Goal: Information Seeking & Learning: Learn about a topic

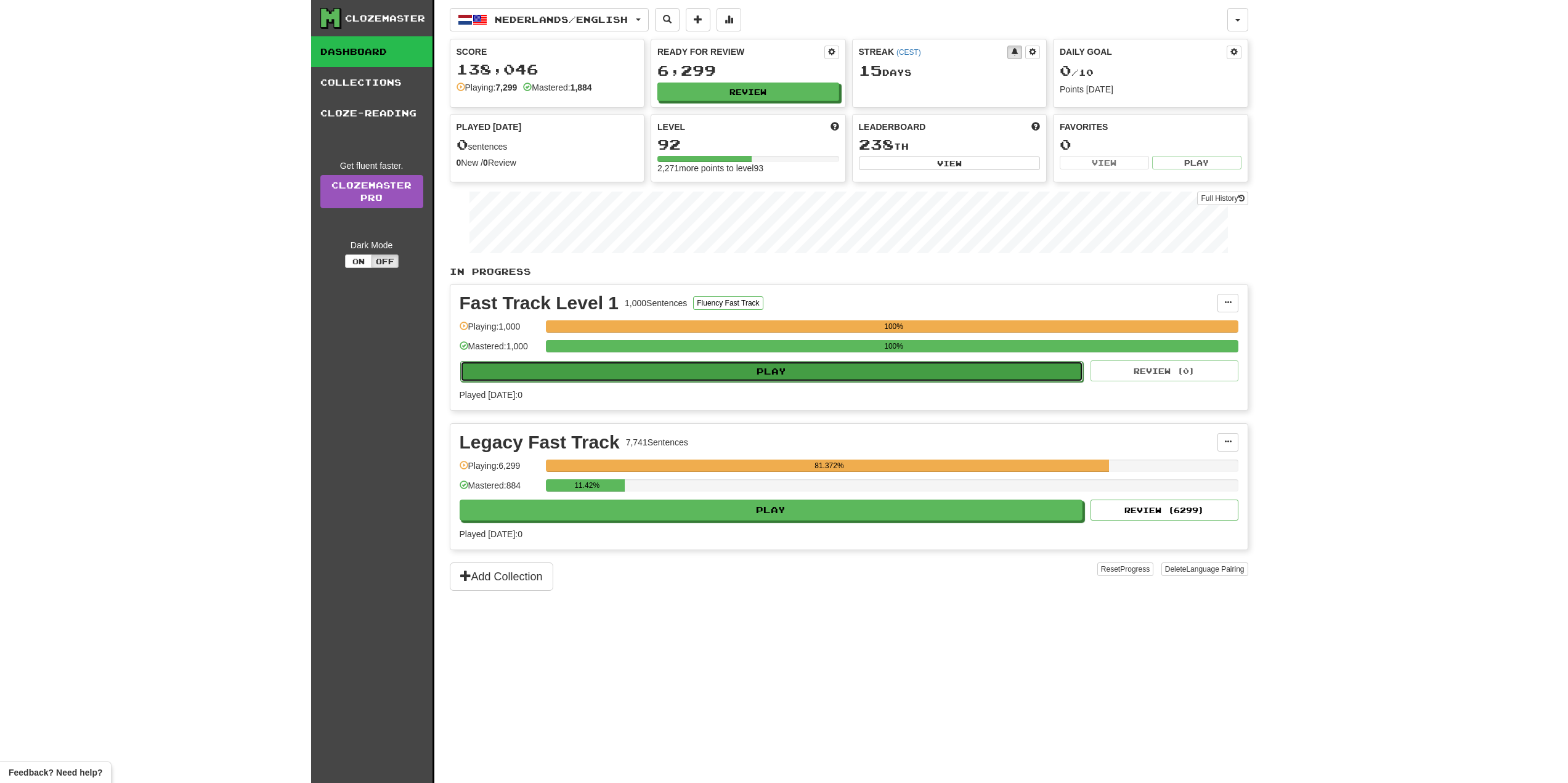
click at [655, 362] on button "Play" at bounding box center [772, 371] width 623 height 21
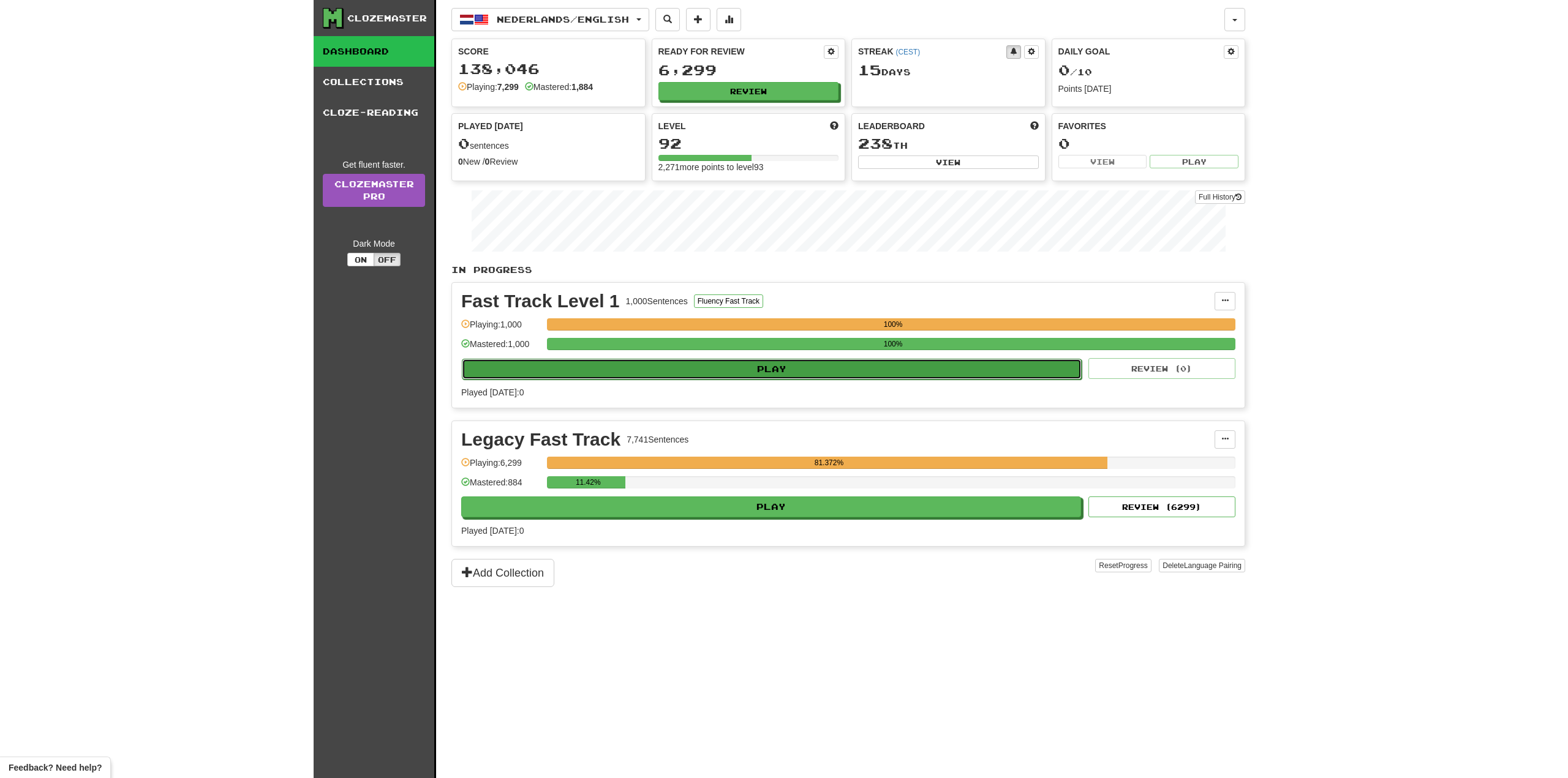
select select "**"
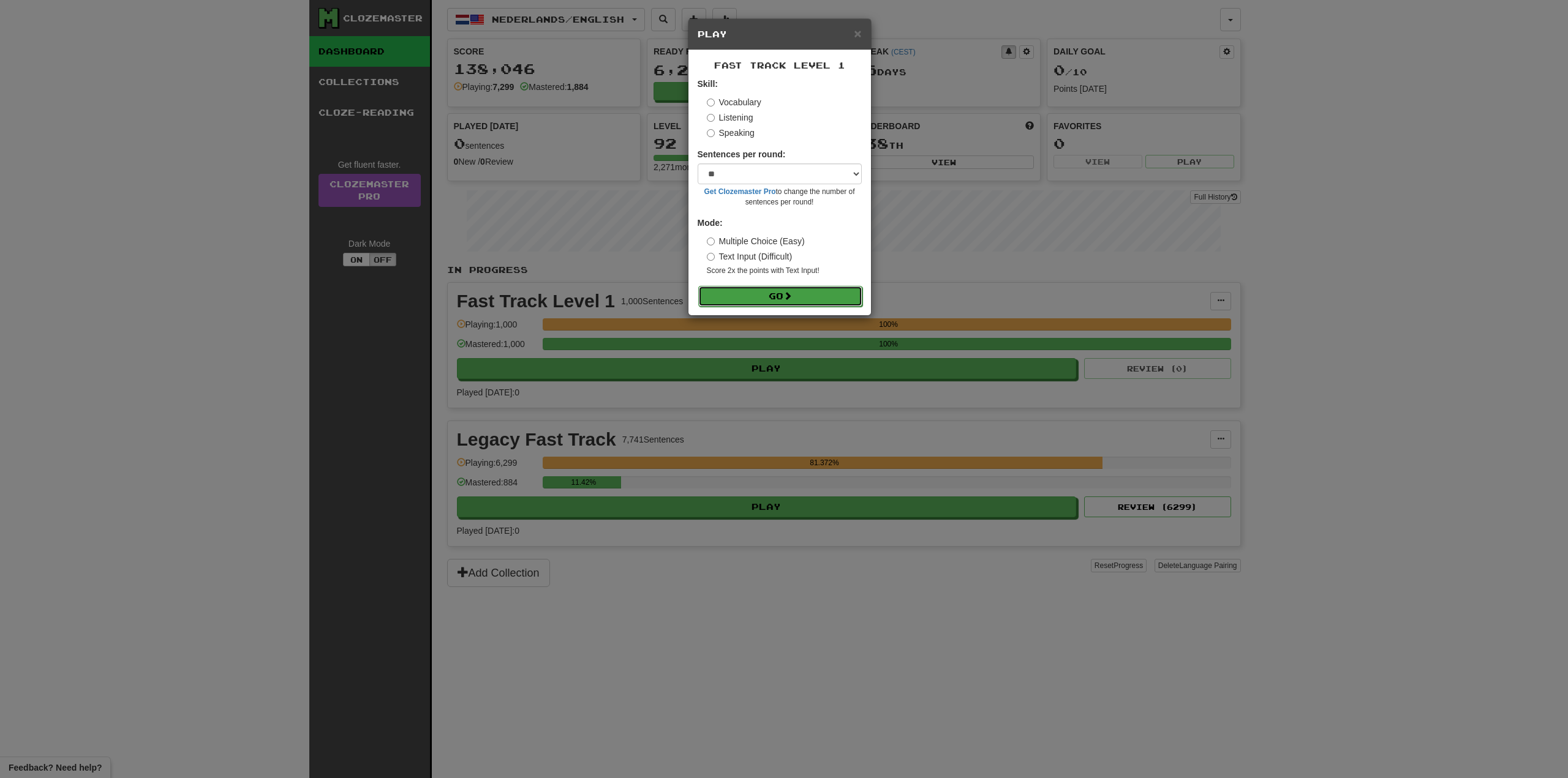
click at [733, 292] on button "Go" at bounding box center [781, 296] width 164 height 21
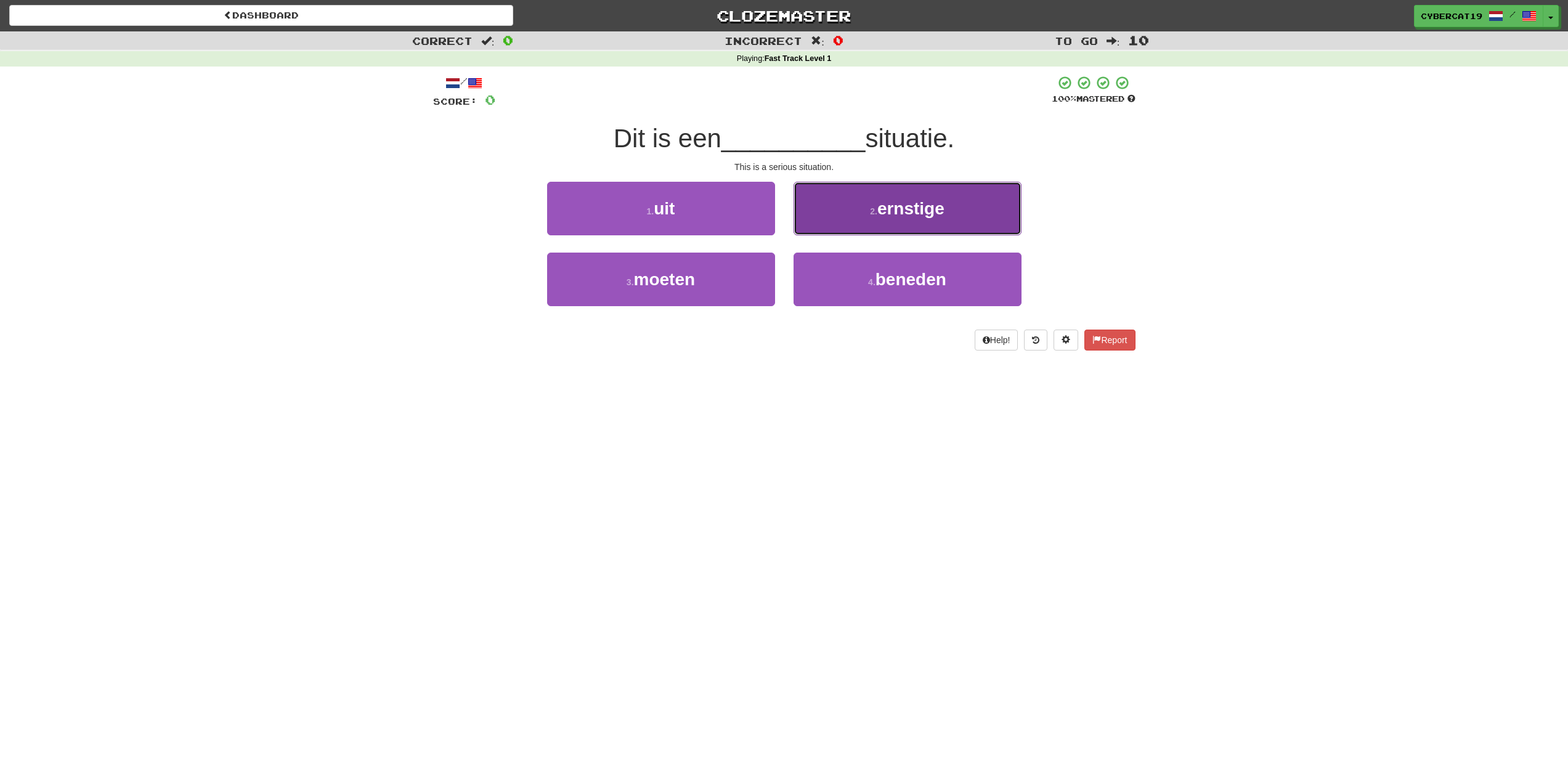
click at [839, 207] on button "2 . ernstige" at bounding box center [907, 208] width 228 height 54
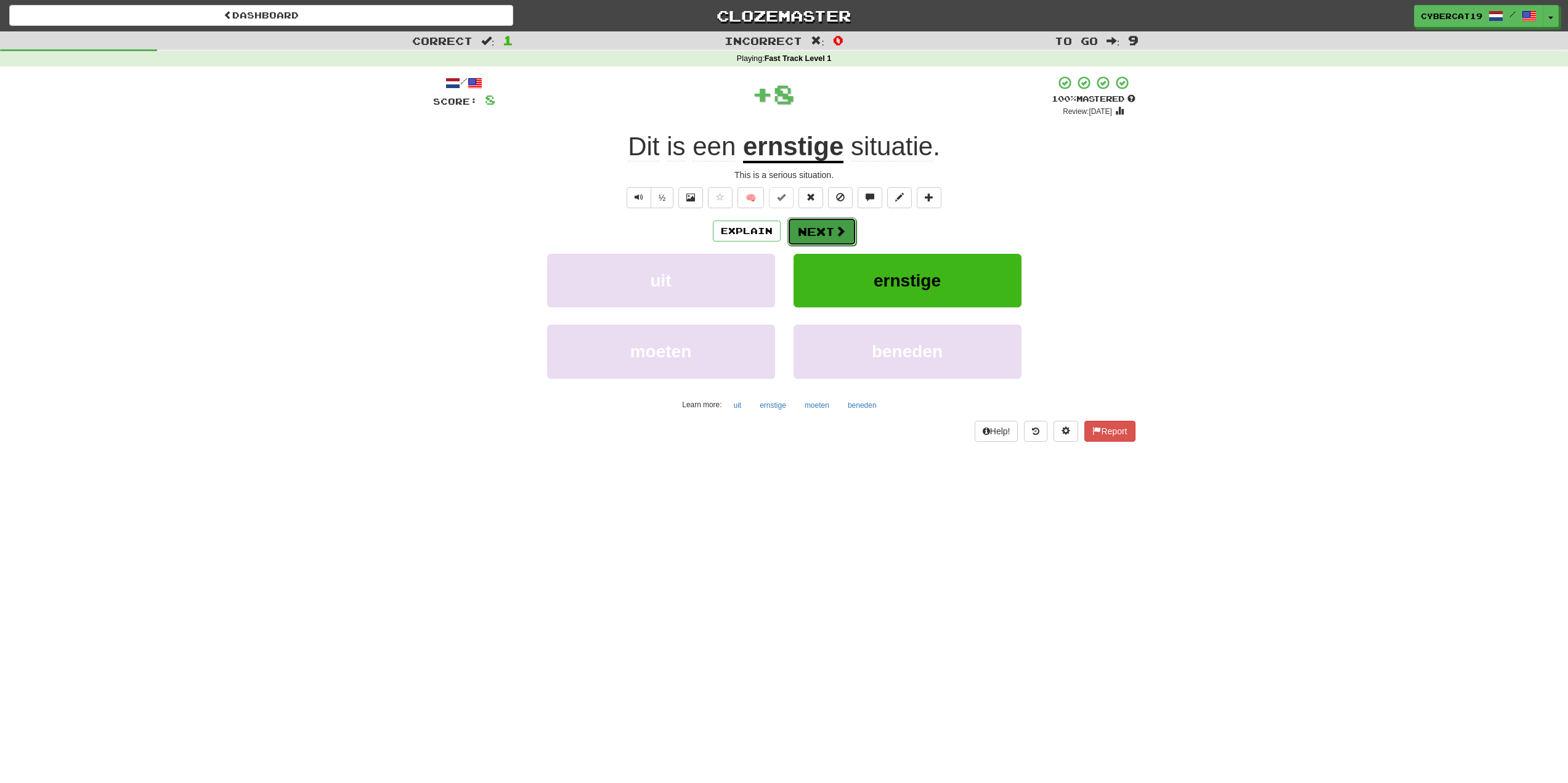
click at [812, 223] on button "Next" at bounding box center [821, 231] width 69 height 28
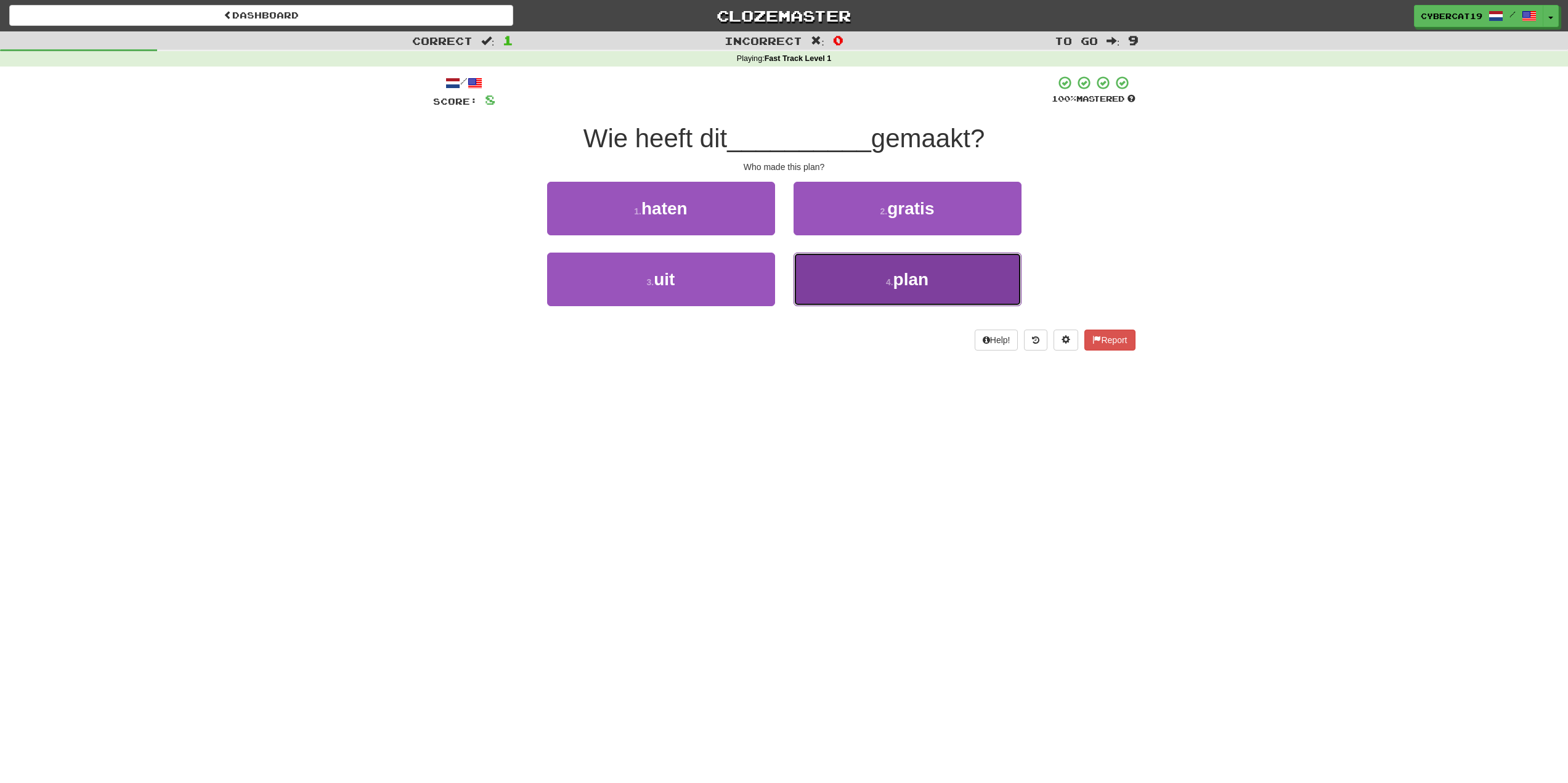
click at [831, 286] on button "4 . plan" at bounding box center [907, 279] width 228 height 54
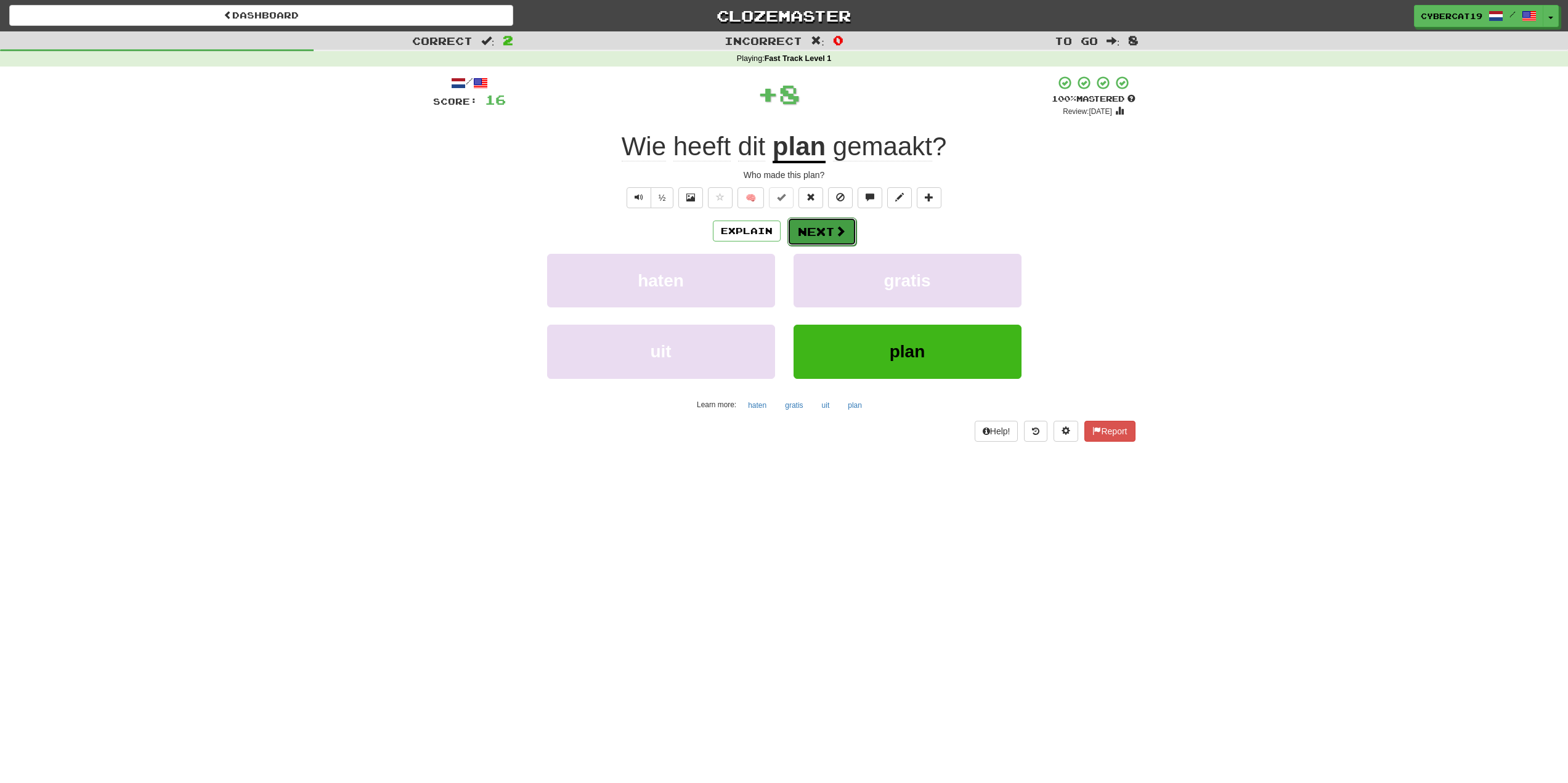
click at [824, 231] on button "Next" at bounding box center [821, 231] width 69 height 28
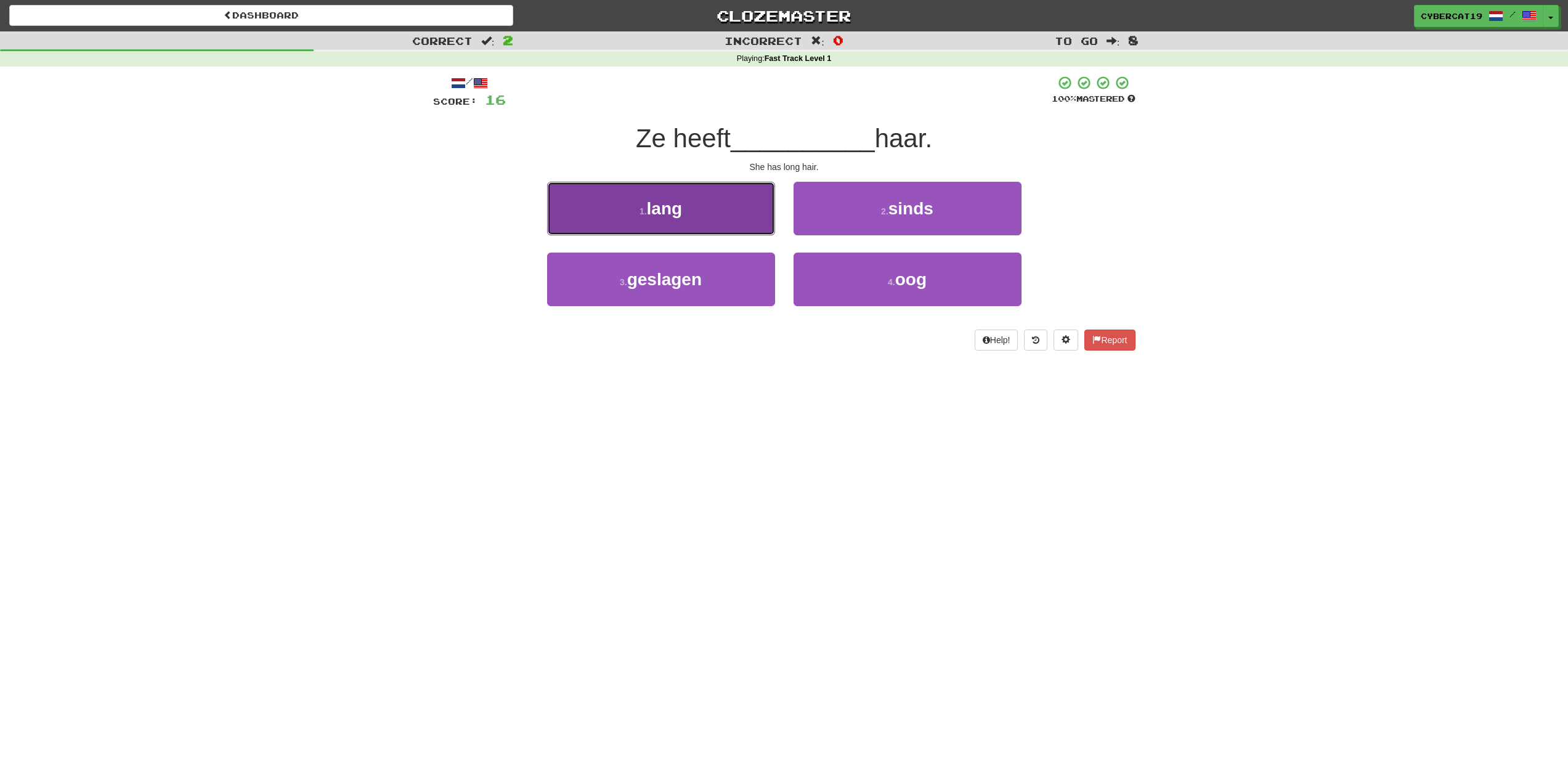
click at [739, 225] on button "1 . lang" at bounding box center [660, 208] width 228 height 54
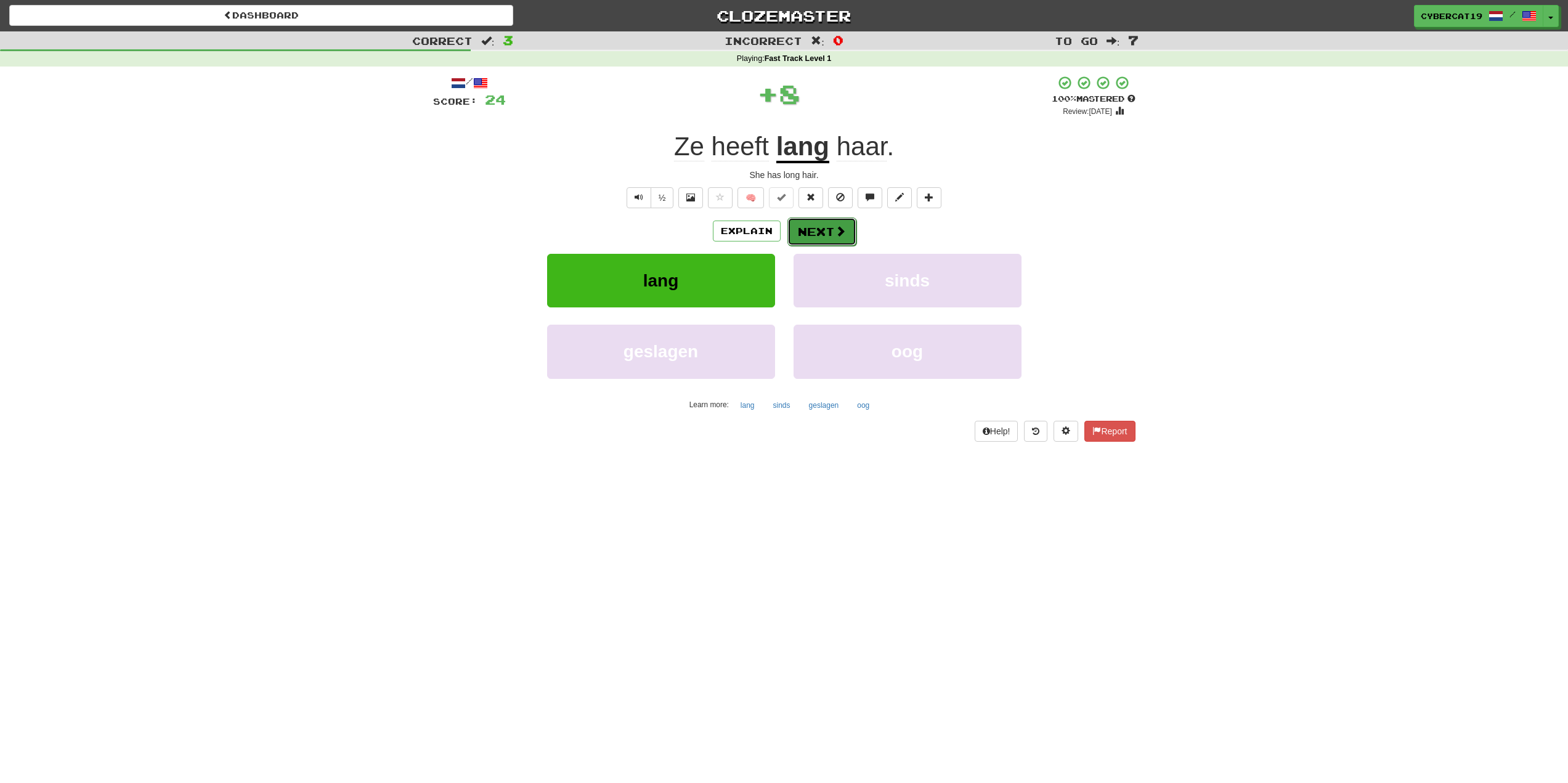
click at [817, 226] on button "Next" at bounding box center [821, 231] width 69 height 28
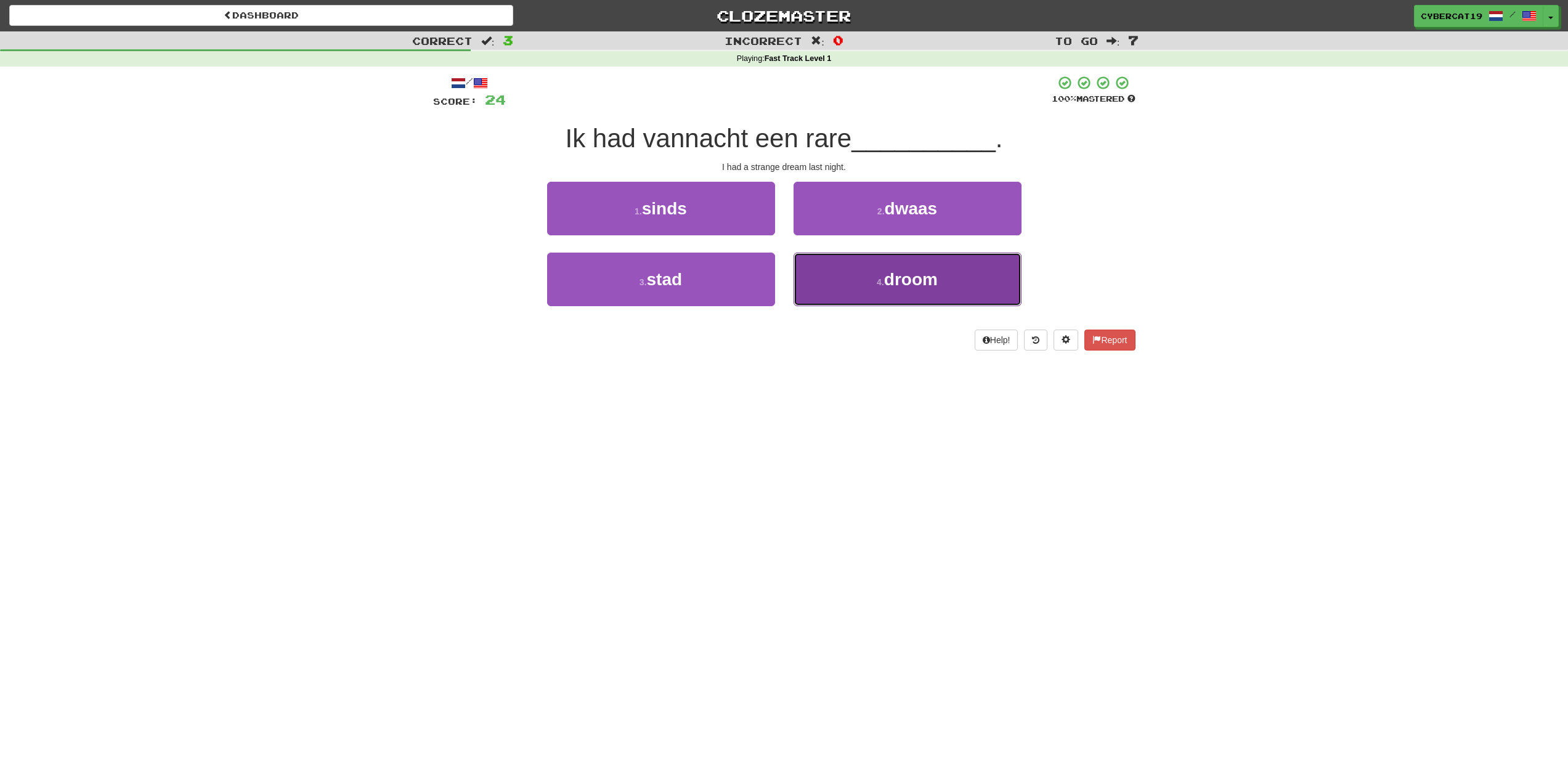
click at [825, 274] on button "4 . droom" at bounding box center [907, 279] width 228 height 54
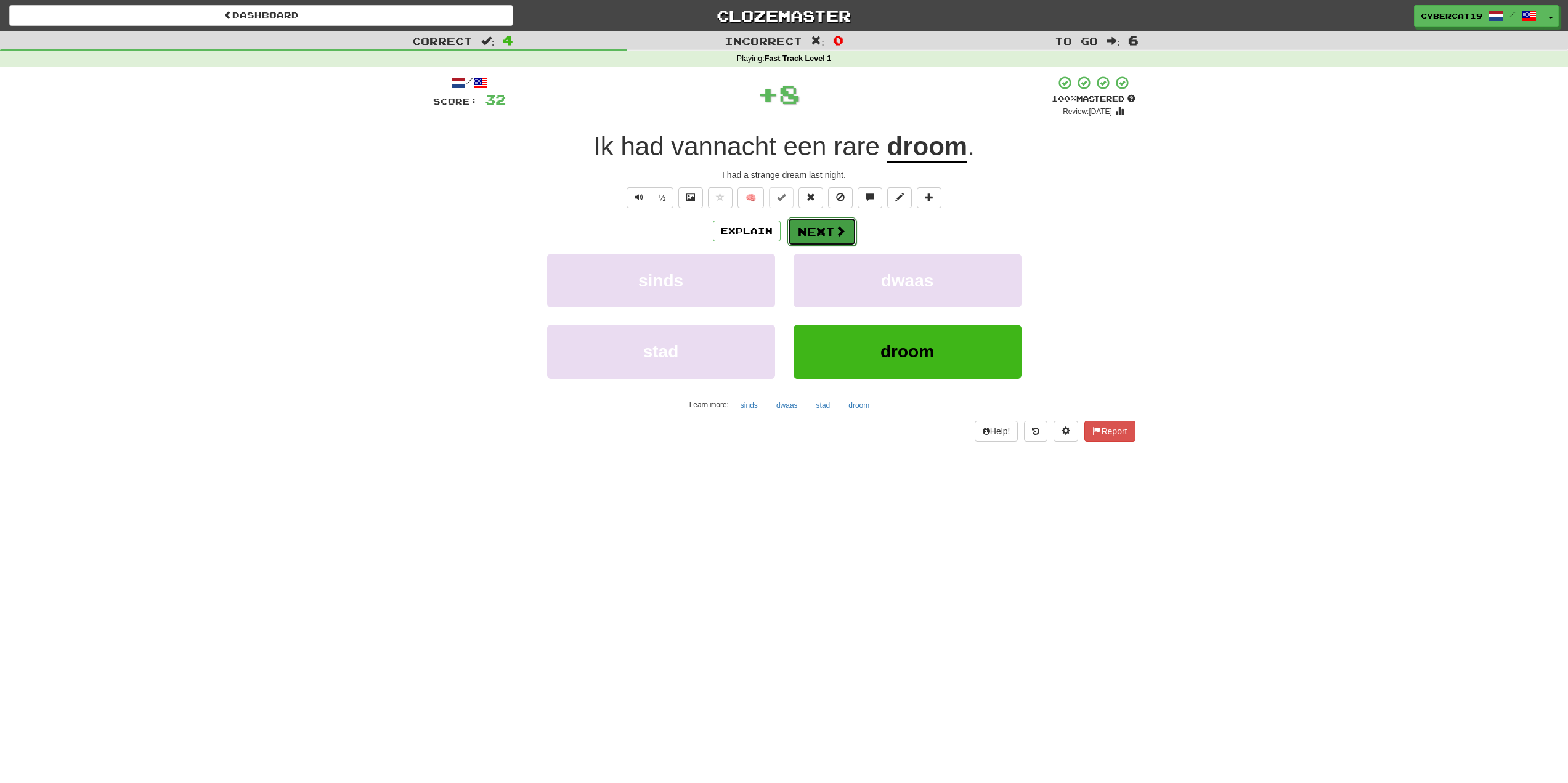
click at [818, 229] on button "Next" at bounding box center [821, 231] width 69 height 28
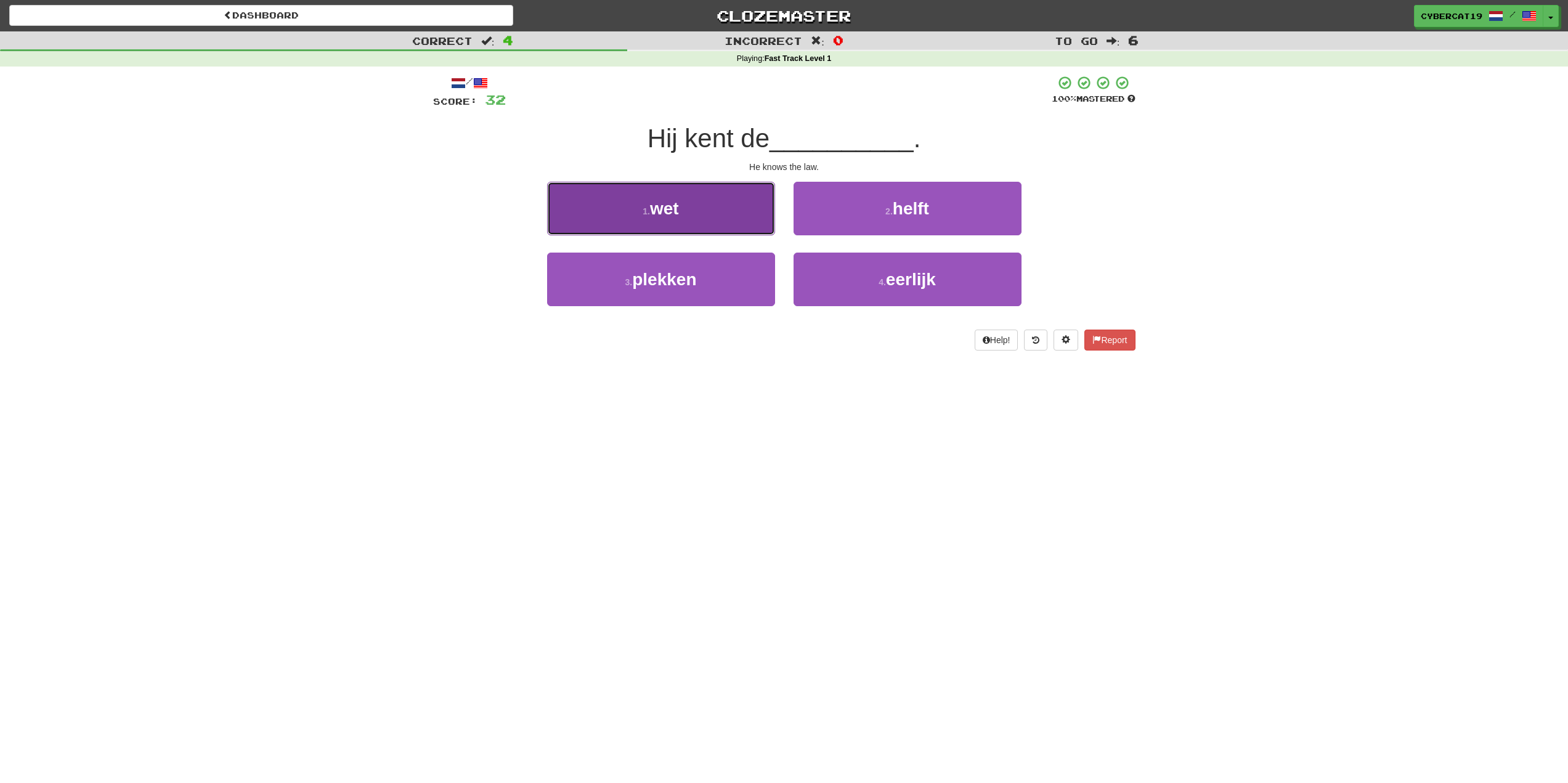
click at [728, 208] on button "1 . wet" at bounding box center [660, 208] width 228 height 54
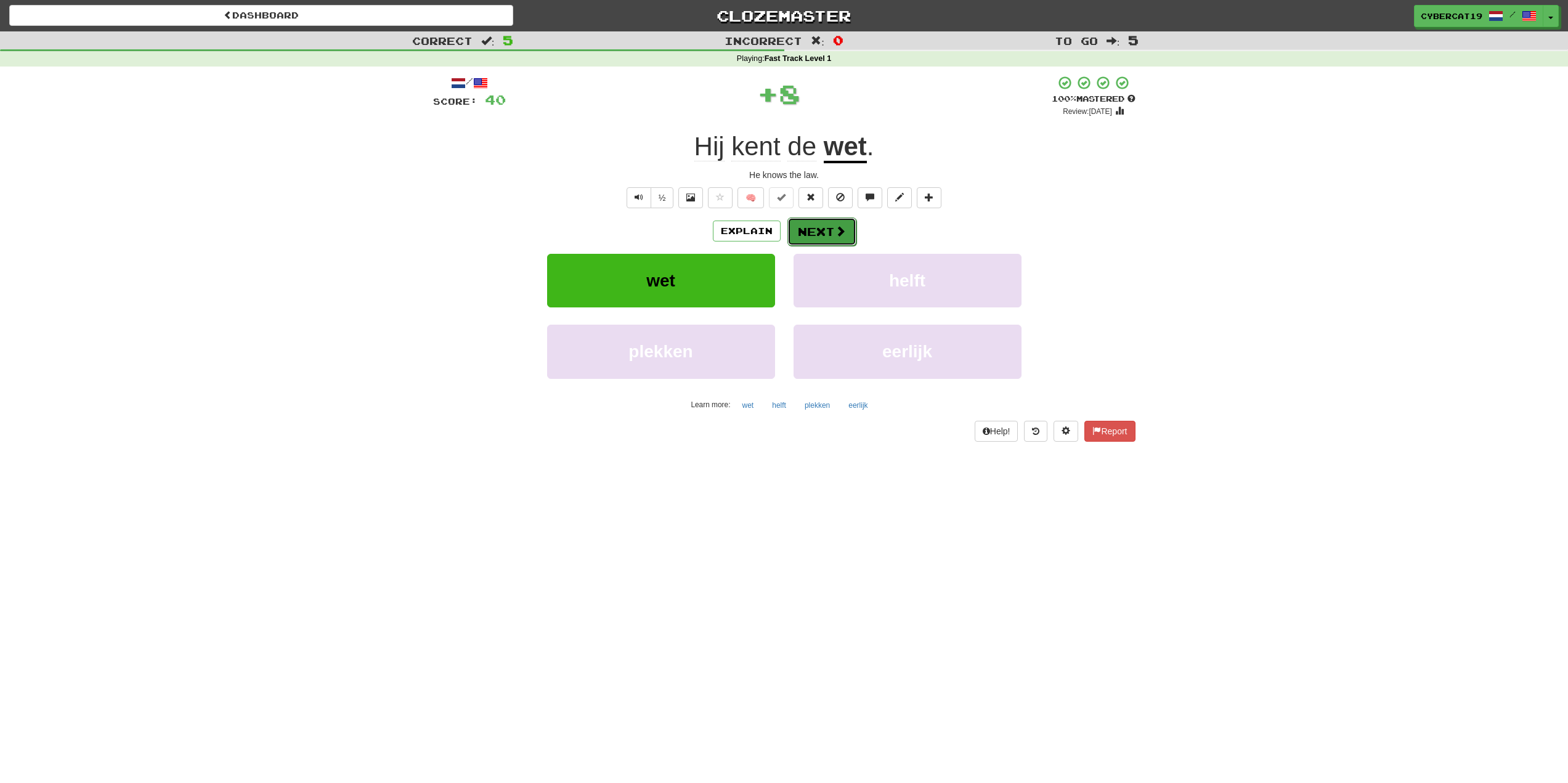
click at [827, 221] on button "Next" at bounding box center [821, 231] width 69 height 28
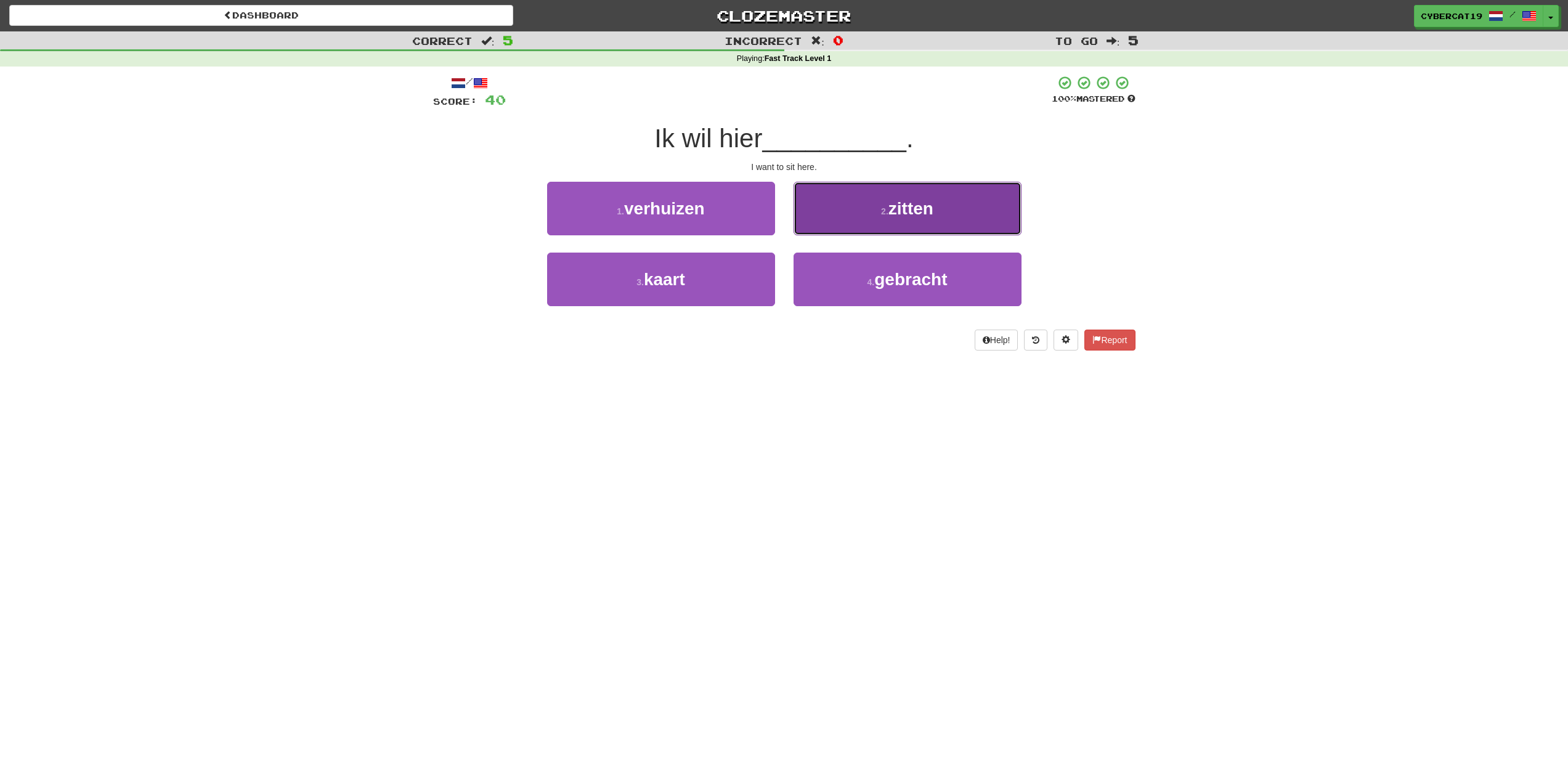
click at [859, 218] on button "2 . zitten" at bounding box center [907, 208] width 228 height 54
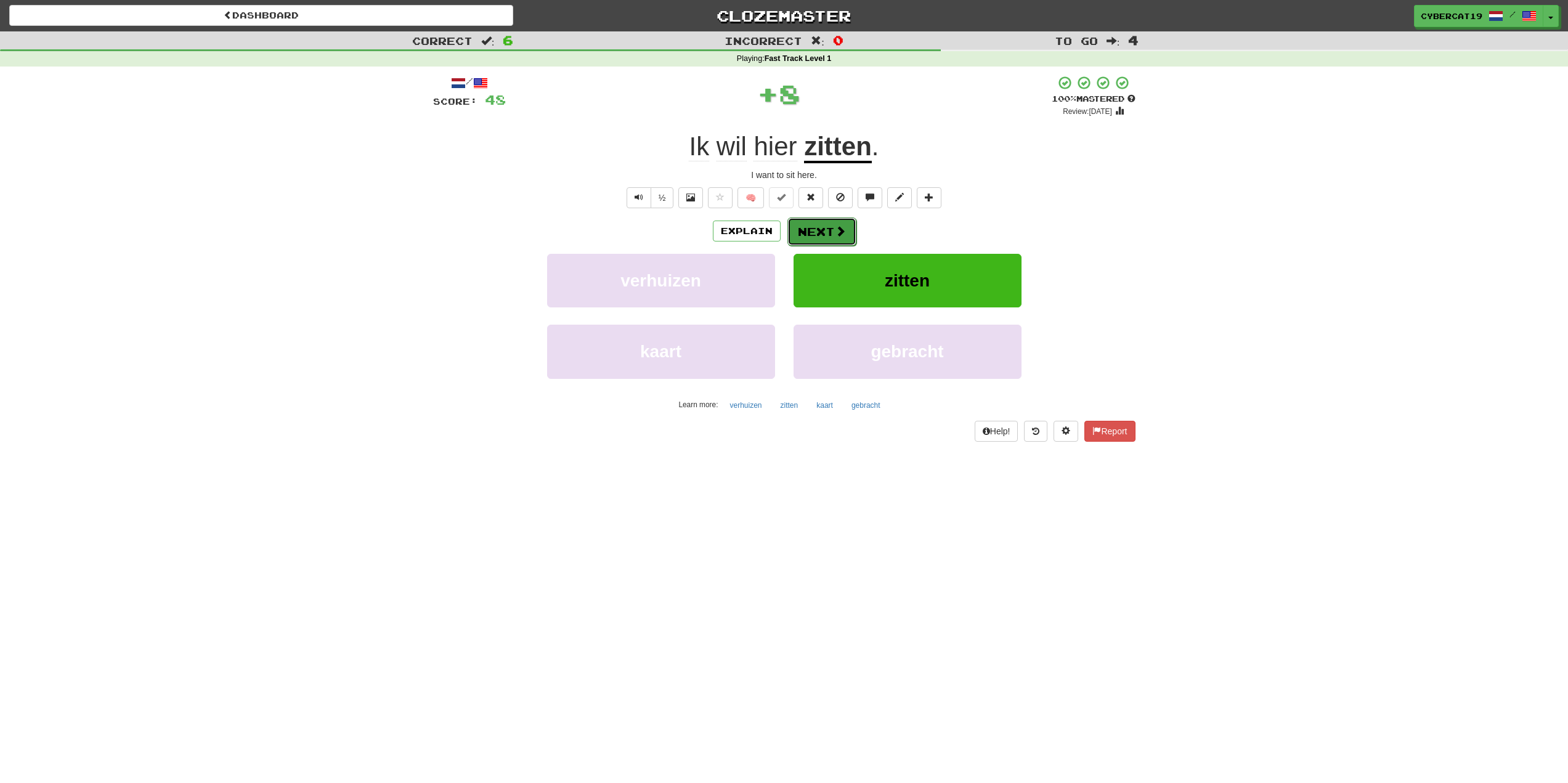
click at [827, 224] on button "Next" at bounding box center [821, 231] width 69 height 28
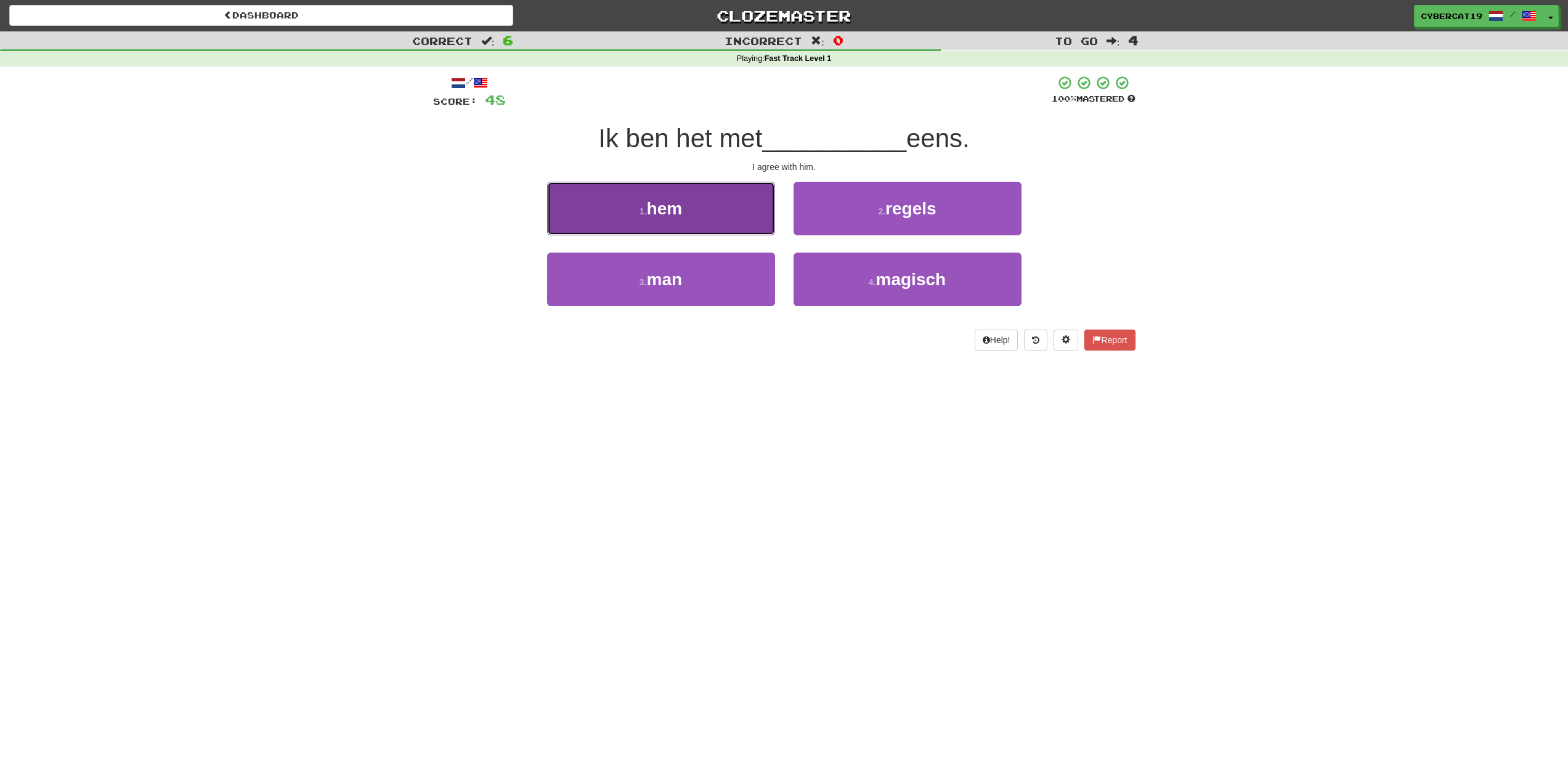
click at [749, 218] on button "1 . hem" at bounding box center [660, 208] width 228 height 54
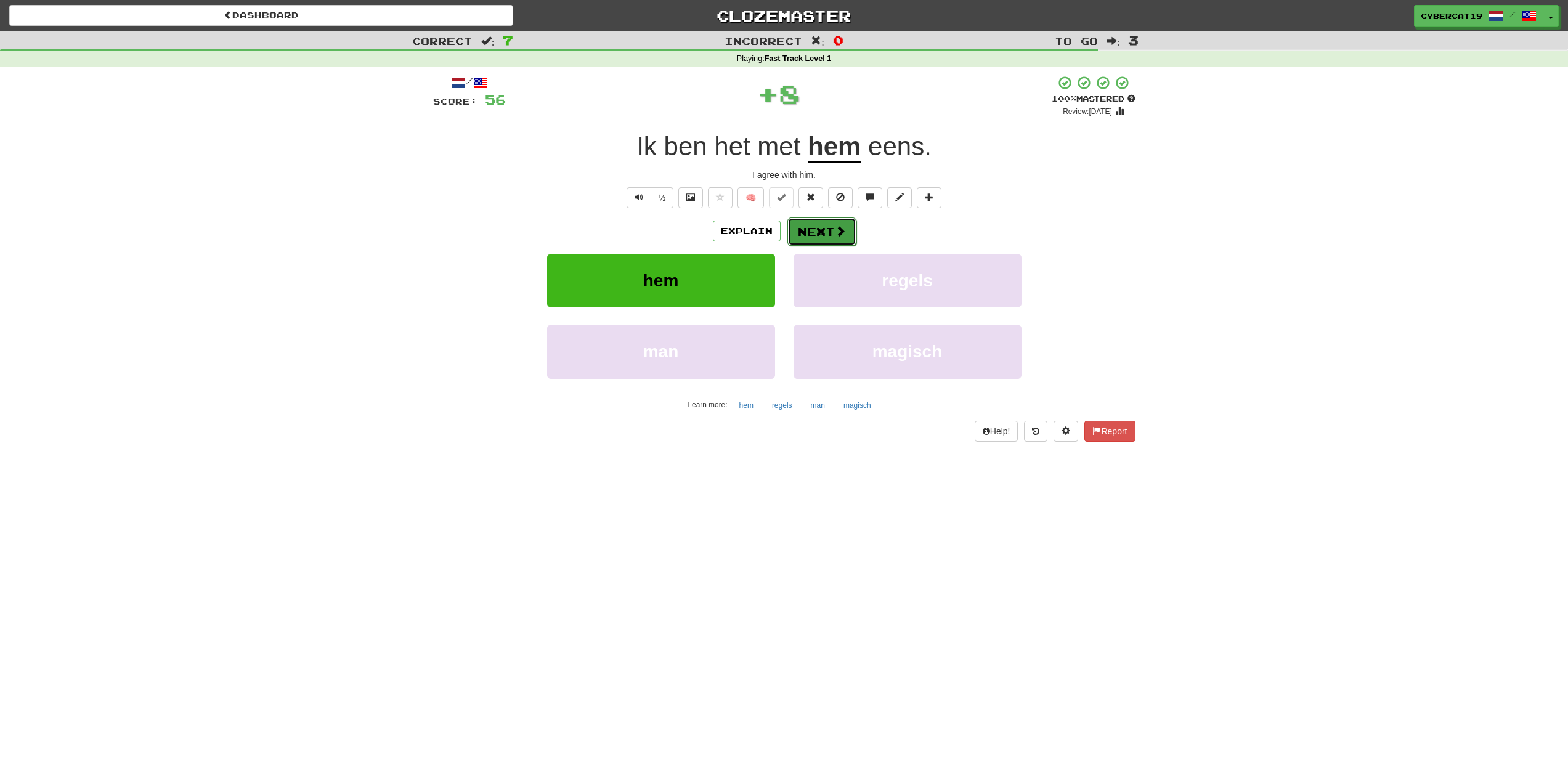
click at [816, 221] on button "Next" at bounding box center [821, 231] width 69 height 28
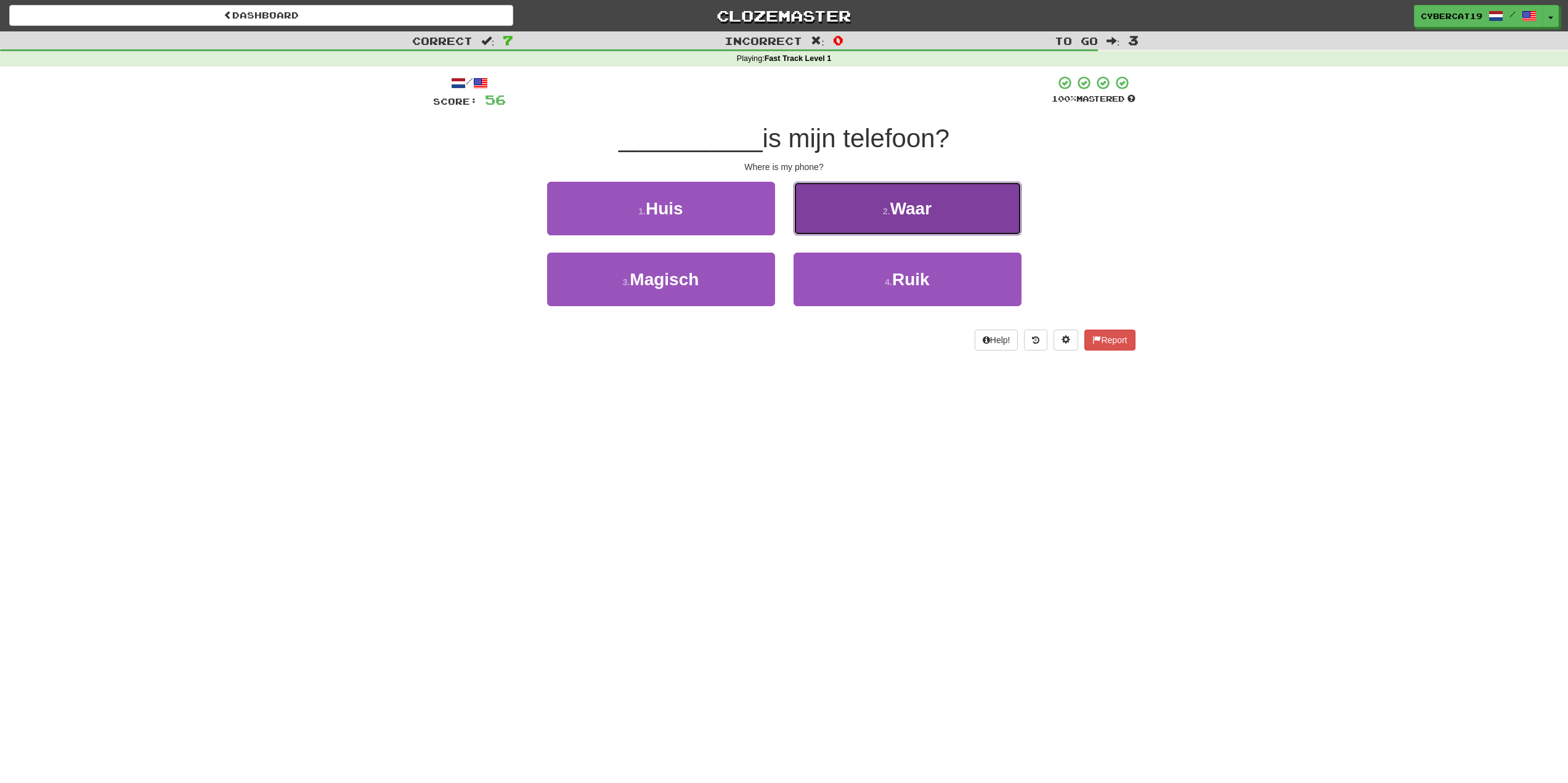
click at [832, 221] on button "2 . Waar" at bounding box center [907, 208] width 228 height 54
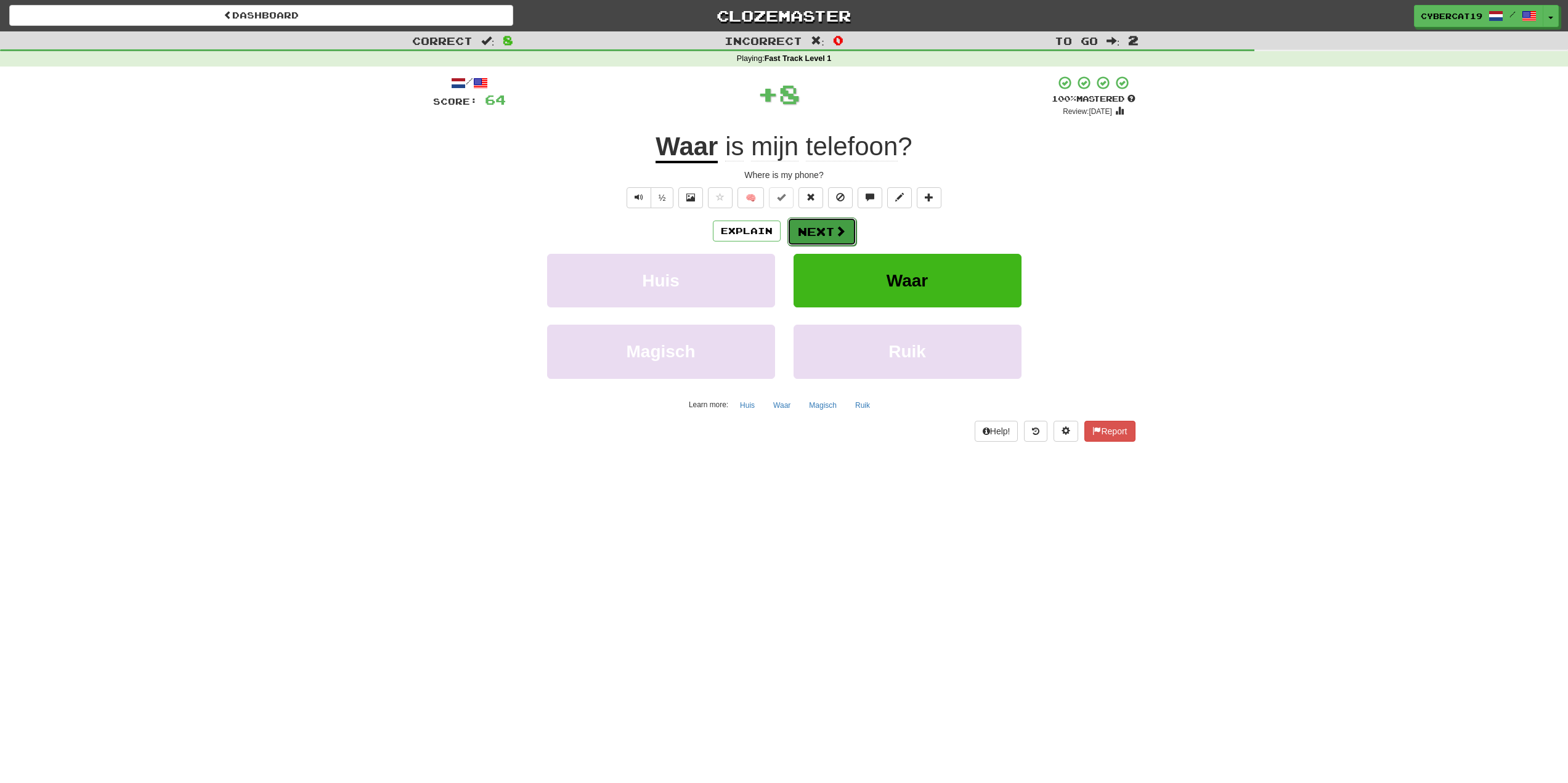
click at [818, 226] on button "Next" at bounding box center [821, 231] width 69 height 28
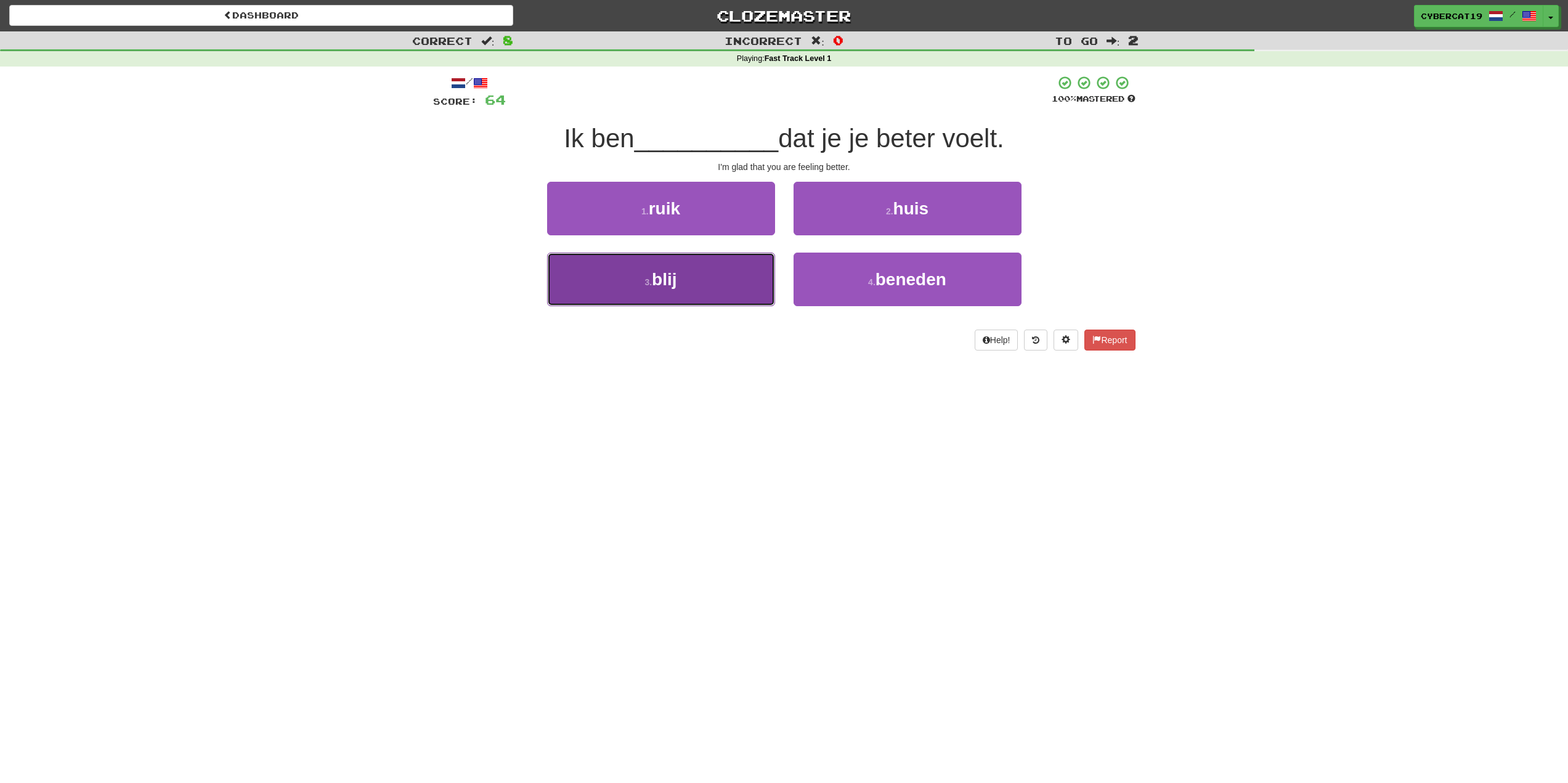
click at [722, 286] on button "3 . blij" at bounding box center [660, 279] width 228 height 54
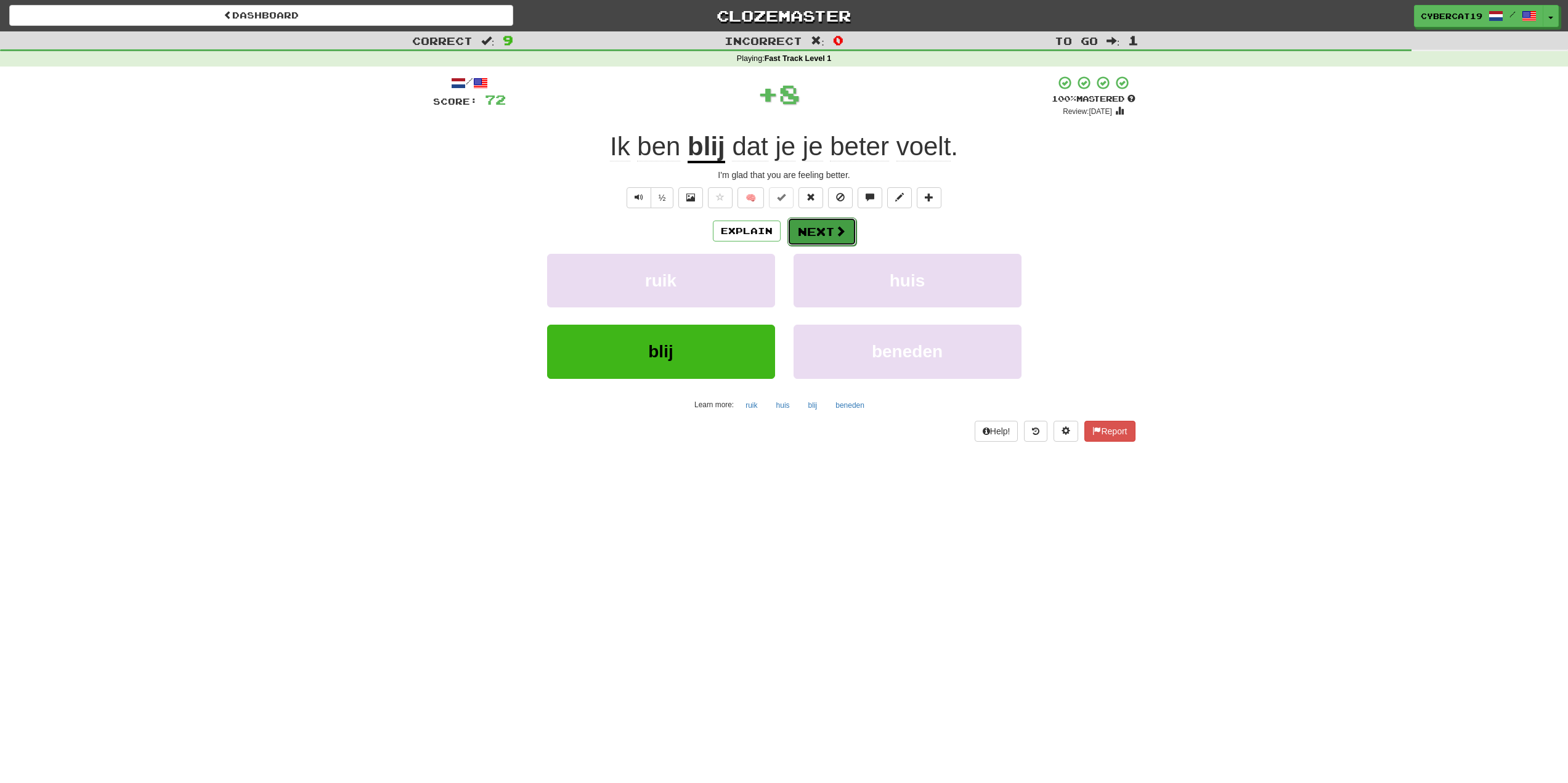
click at [824, 231] on button "Next" at bounding box center [821, 231] width 69 height 28
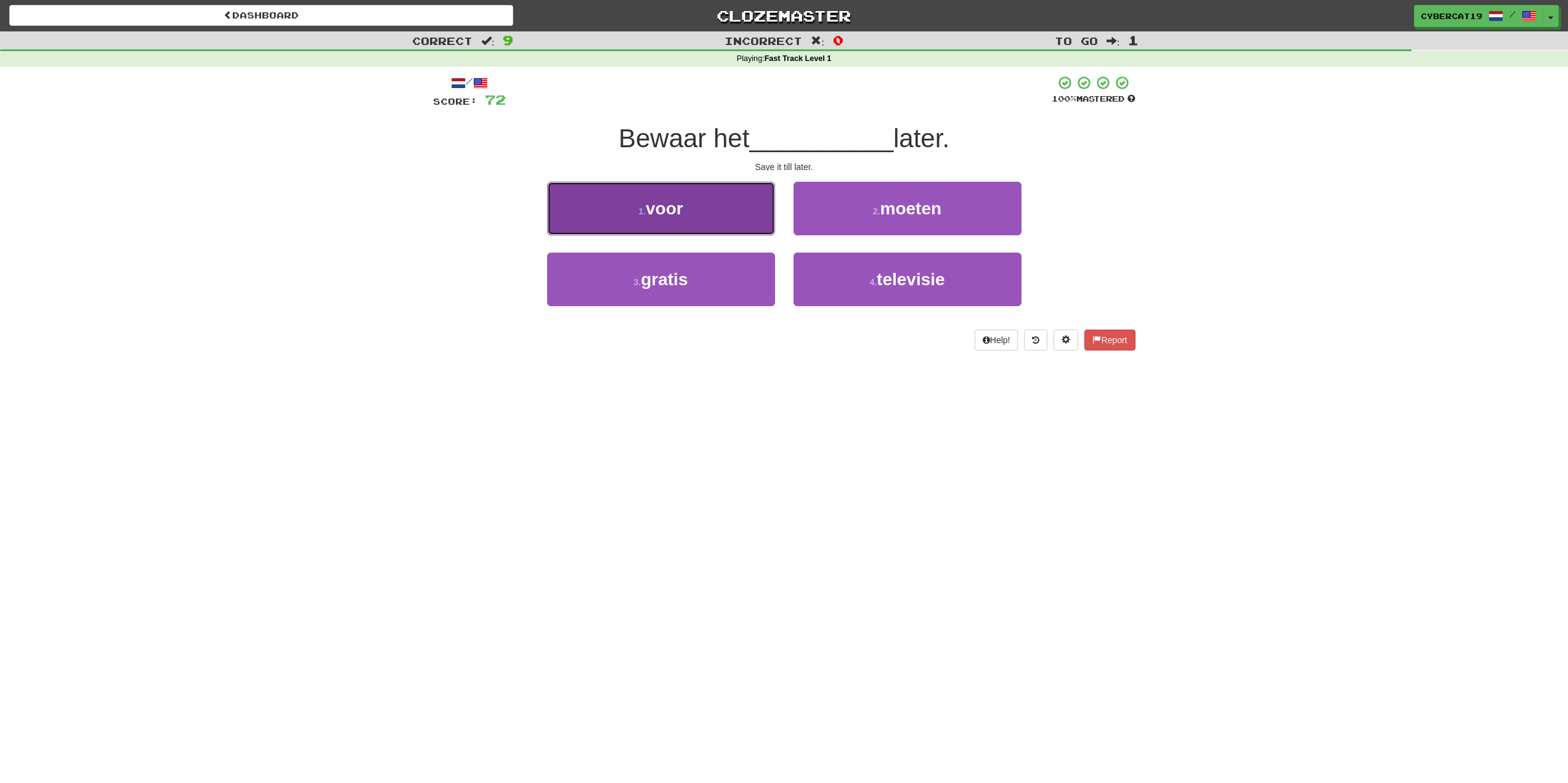
click at [759, 217] on button "1 . voor" at bounding box center [660, 208] width 228 height 54
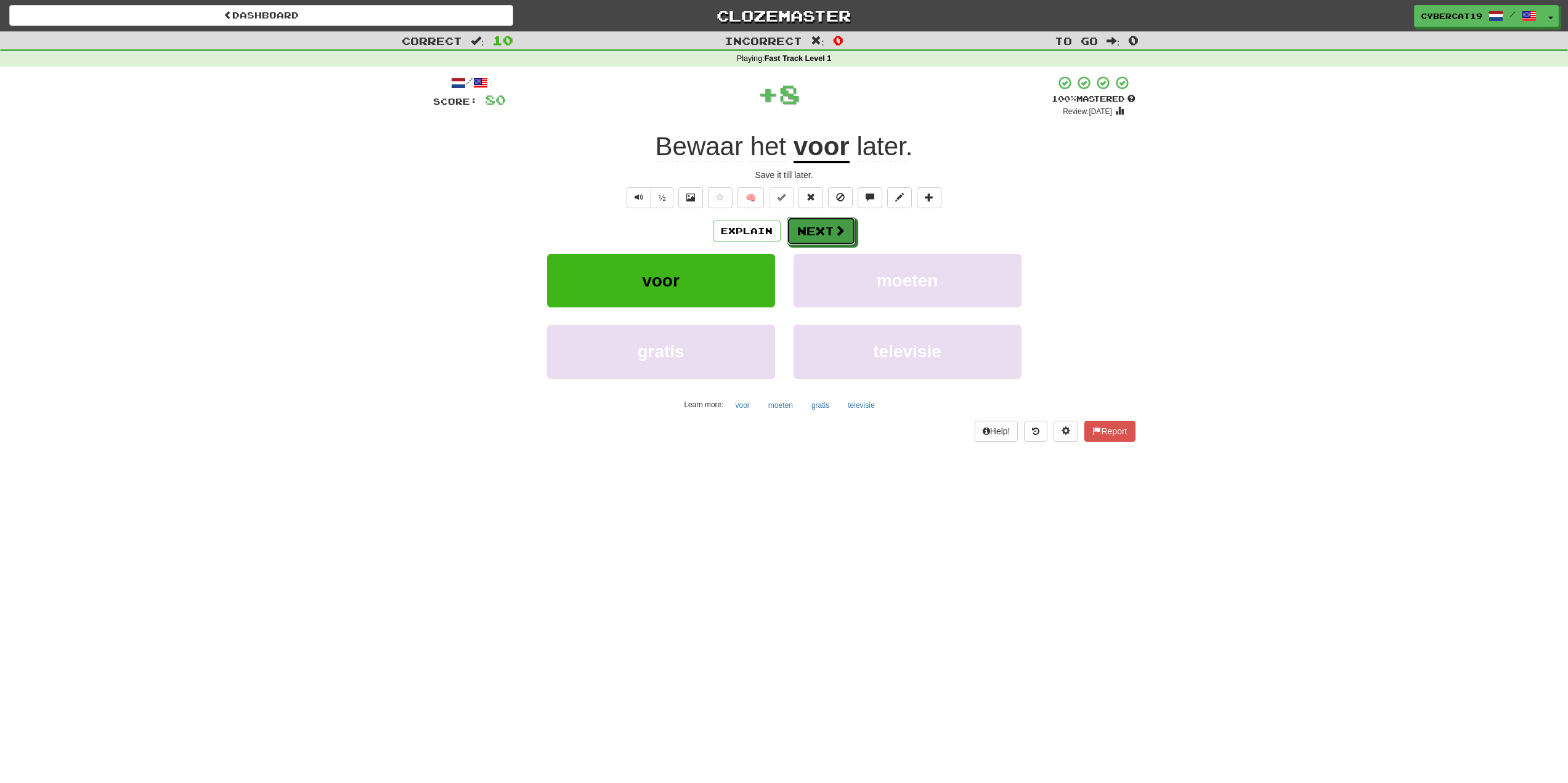
click at [824, 225] on button "Next" at bounding box center [821, 231] width 69 height 28
